Goal: Task Accomplishment & Management: Manage account settings

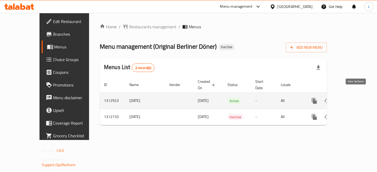
click at [354, 98] on icon "enhanced table" at bounding box center [353, 101] width 6 height 6
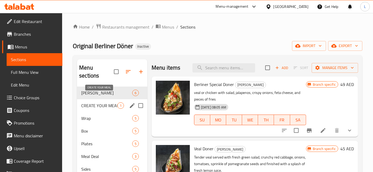
click at [111, 103] on span "CREATE YOUR MEAL" at bounding box center [99, 106] width 36 height 6
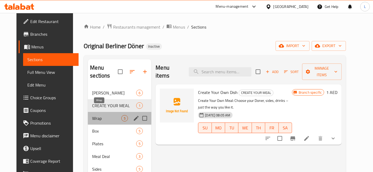
click at [99, 115] on span "Wrap" at bounding box center [106, 118] width 29 height 6
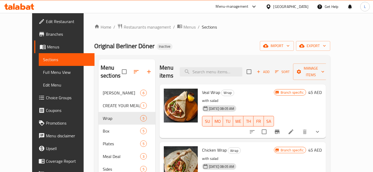
click at [21, 7] on icon at bounding box center [22, 6] width 5 height 6
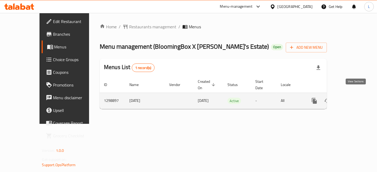
click at [355, 98] on icon "enhanced table" at bounding box center [353, 101] width 6 height 6
